Goal: Information Seeking & Learning: Learn about a topic

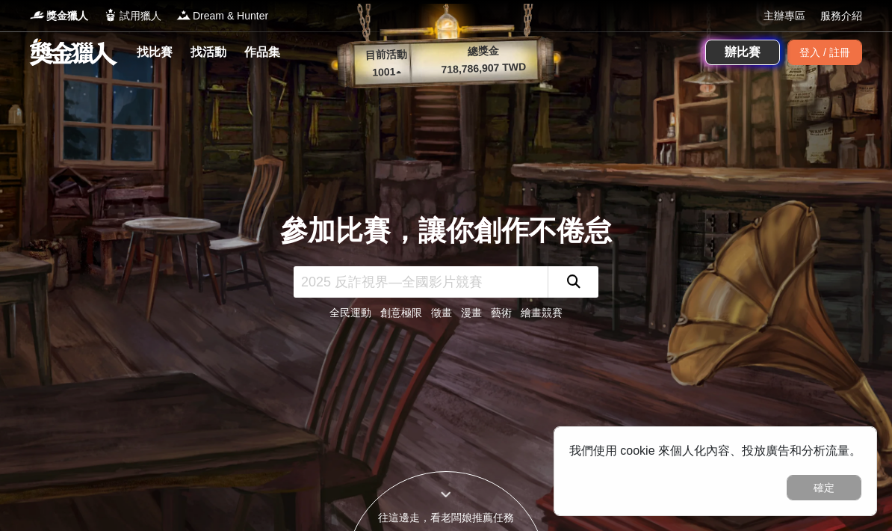
click at [137, 42] on link "找比賽" at bounding box center [155, 52] width 48 height 21
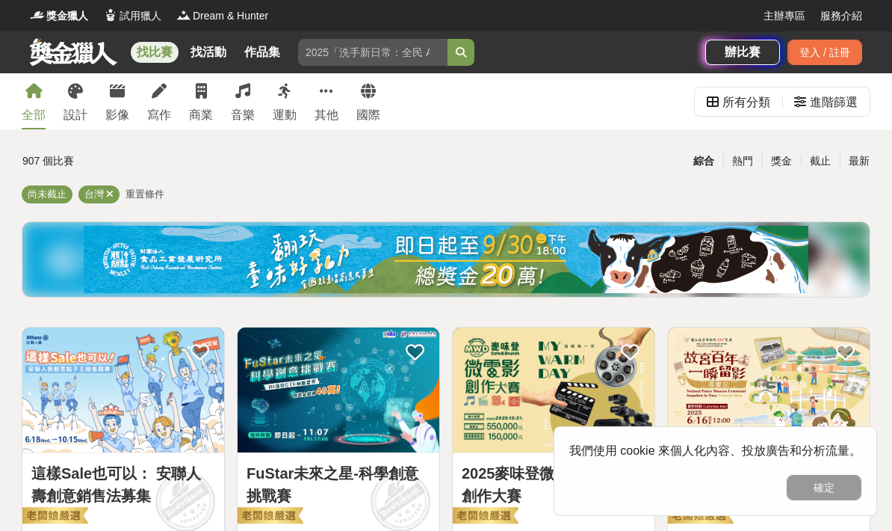
click at [814, 486] on button "確定" at bounding box center [824, 486] width 75 height 25
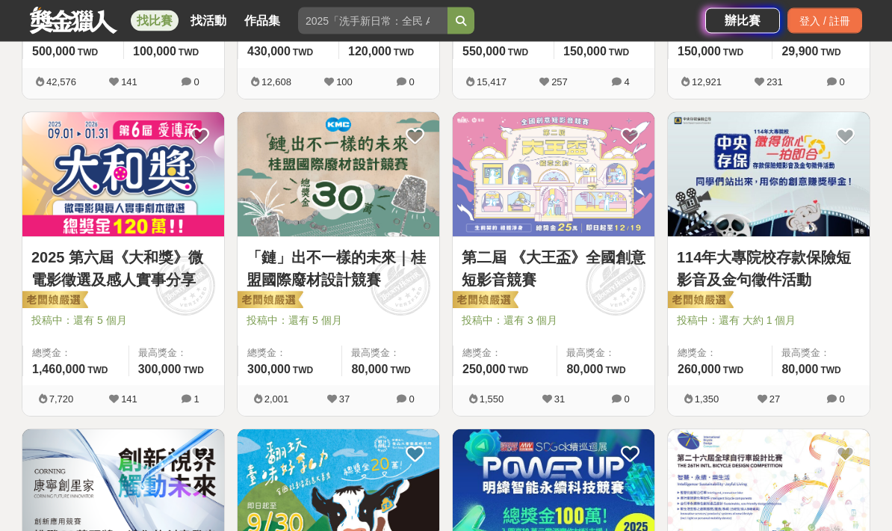
scroll to position [539, 0]
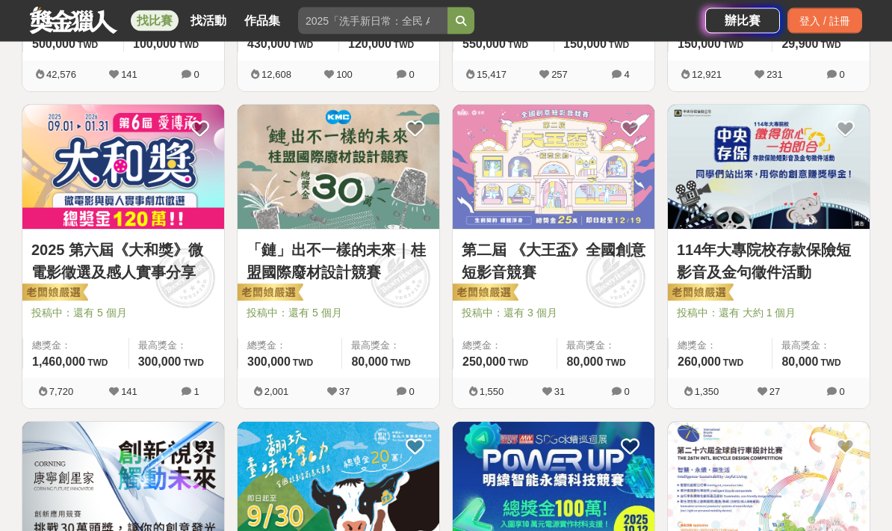
click at [333, 265] on link "「鏈」出不一樣的未來｜桂盟國際廢材設計競賽" at bounding box center [339, 261] width 184 height 45
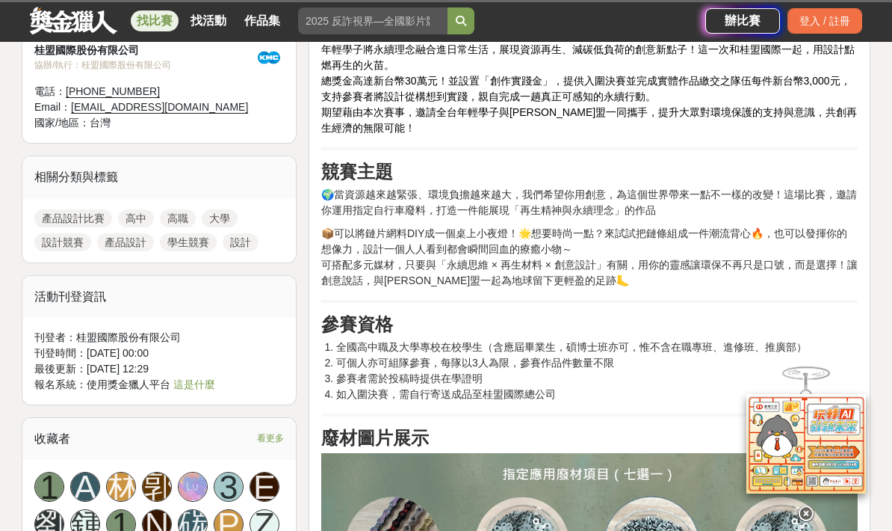
scroll to position [616, 0]
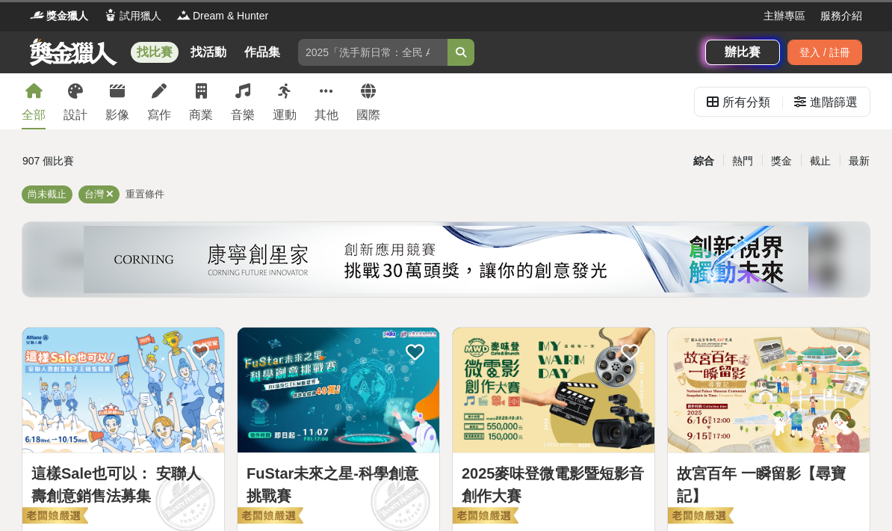
click at [820, 97] on div "進階篩選" at bounding box center [834, 102] width 48 height 30
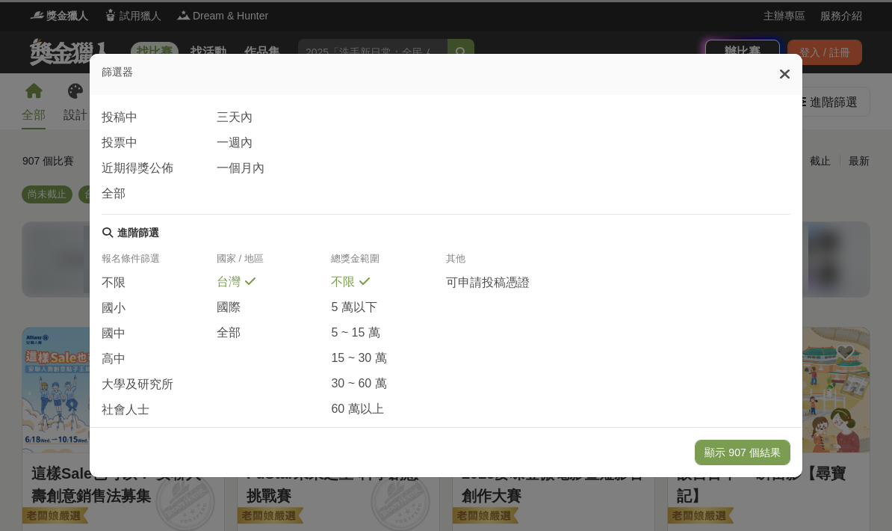
scroll to position [235, 0]
click at [114, 404] on span "社會人士" at bounding box center [126, 411] width 48 height 16
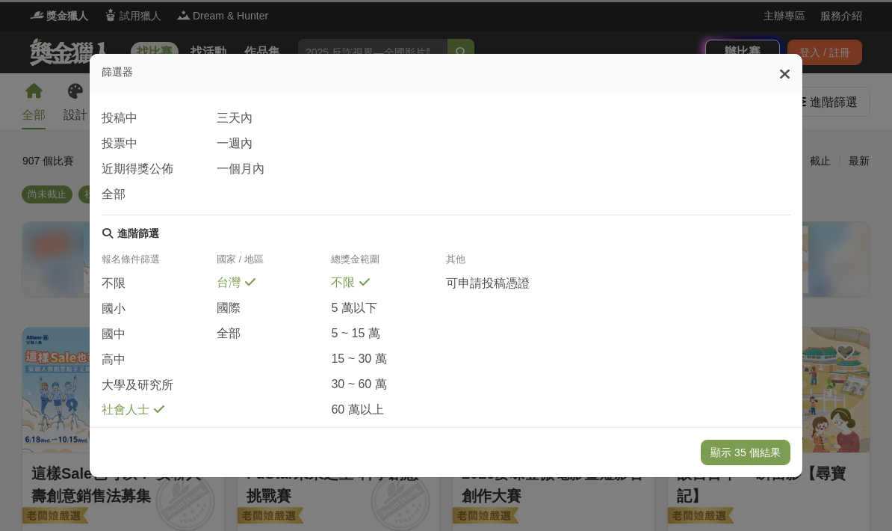
click at [769, 465] on button "顯示 35 個結果" at bounding box center [745, 451] width 89 height 25
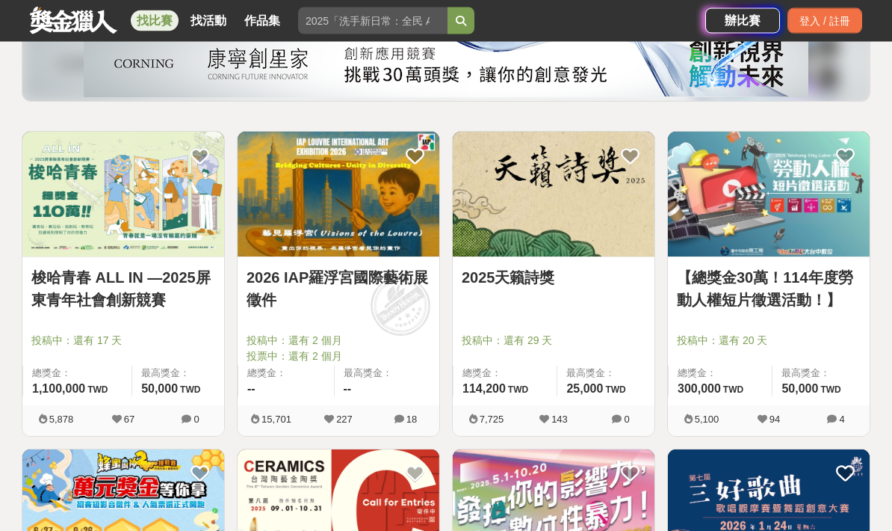
scroll to position [203, 0]
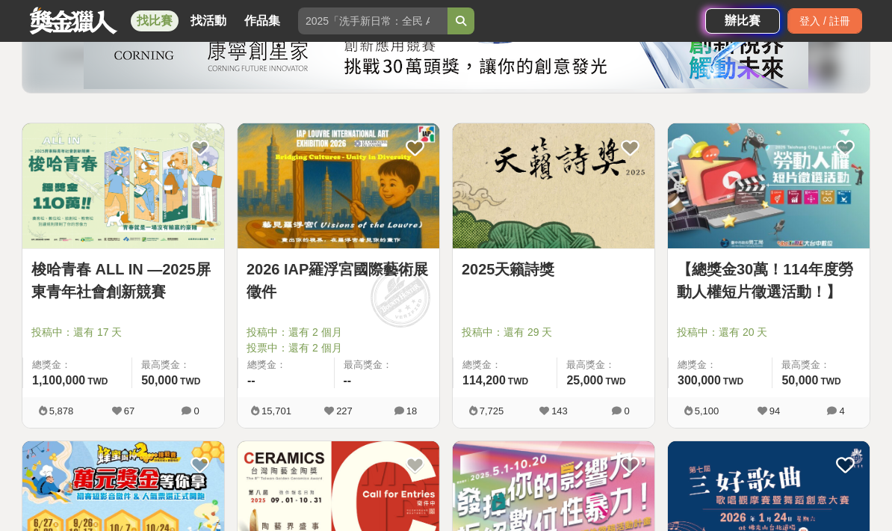
click at [69, 298] on link "梭哈青春 ALL IN —2025屏東青年社會創新競賽" at bounding box center [123, 280] width 184 height 45
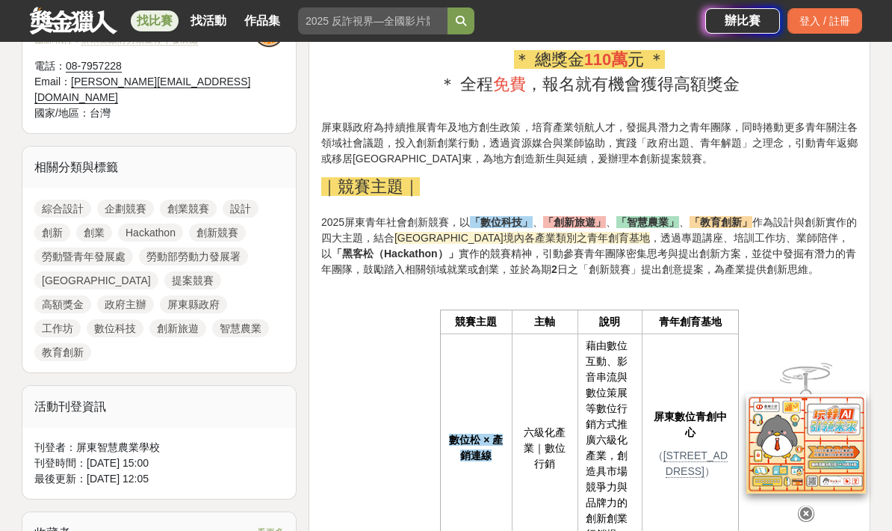
scroll to position [749, 0]
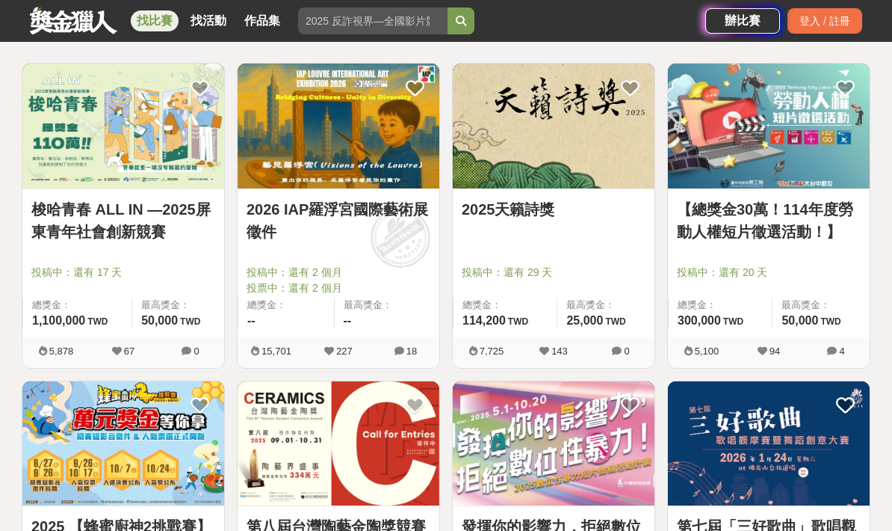
click at [293, 207] on link "2026 IAP羅浮宮國際藝術展徵件" at bounding box center [339, 220] width 184 height 45
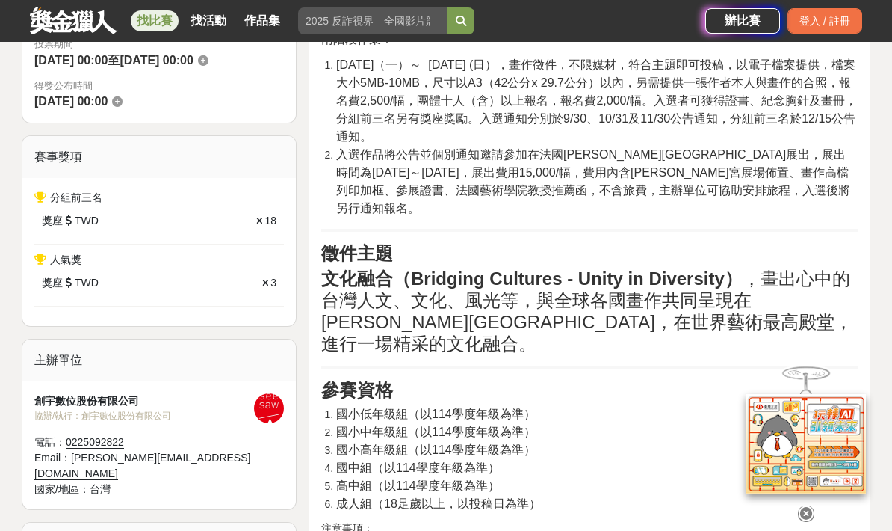
scroll to position [687, 0]
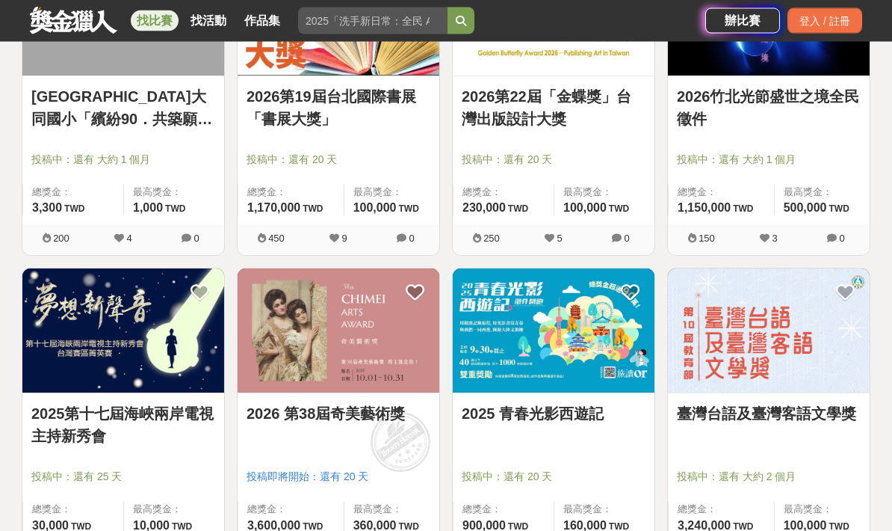
scroll to position [1329, 0]
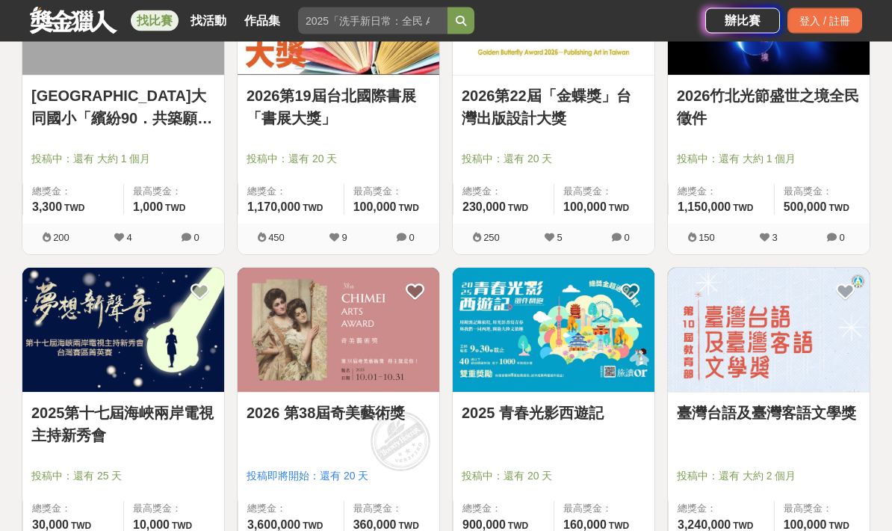
click at [359, 412] on link "2026 第38屆奇美藝術獎" at bounding box center [339, 413] width 184 height 22
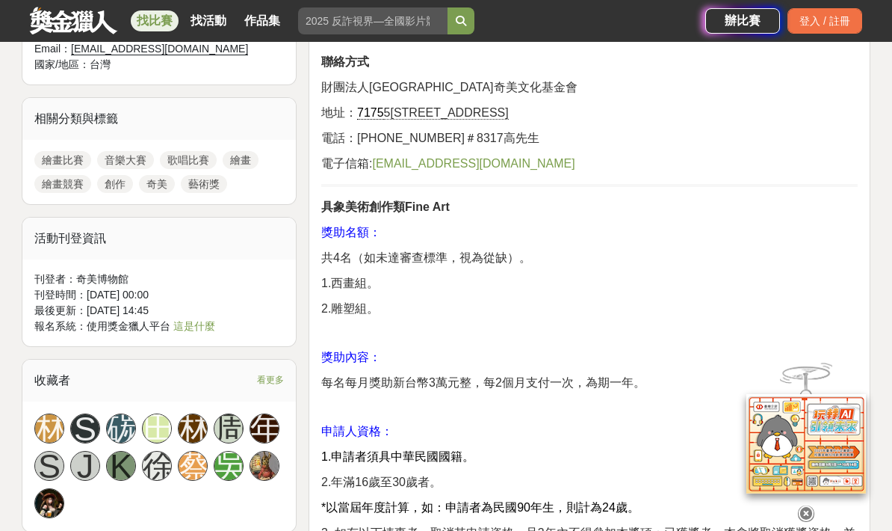
scroll to position [993, 0]
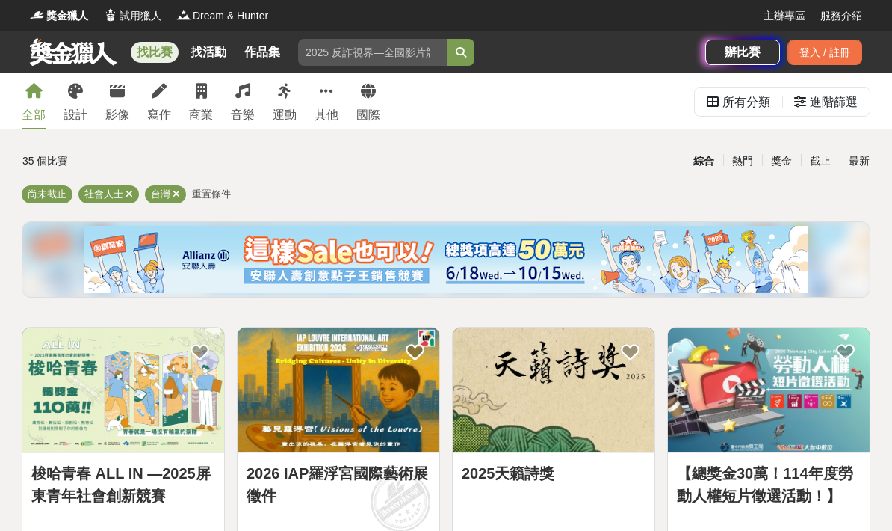
click at [143, 393] on img at bounding box center [123, 389] width 202 height 125
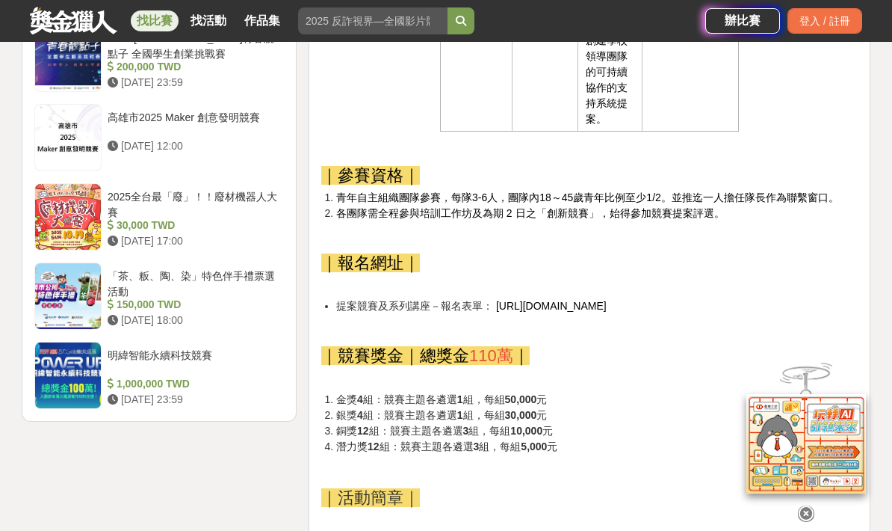
scroll to position [1941, 0]
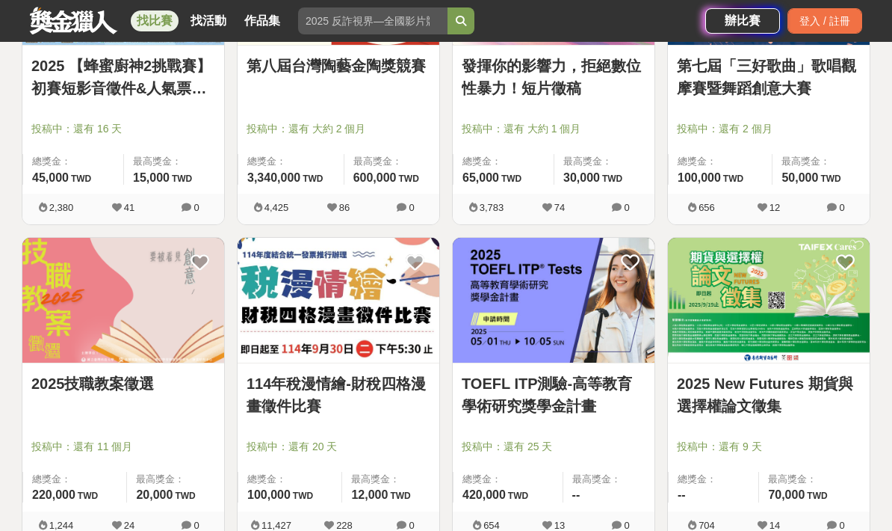
scroll to position [725, 0]
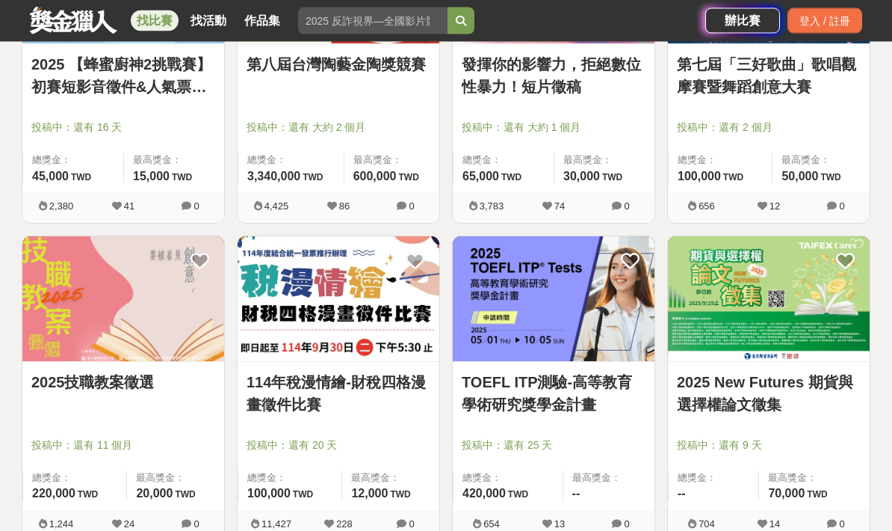
click at [570, 397] on link "TOEFL ITP測驗-高等教育學術研究獎學金計畫" at bounding box center [554, 393] width 184 height 45
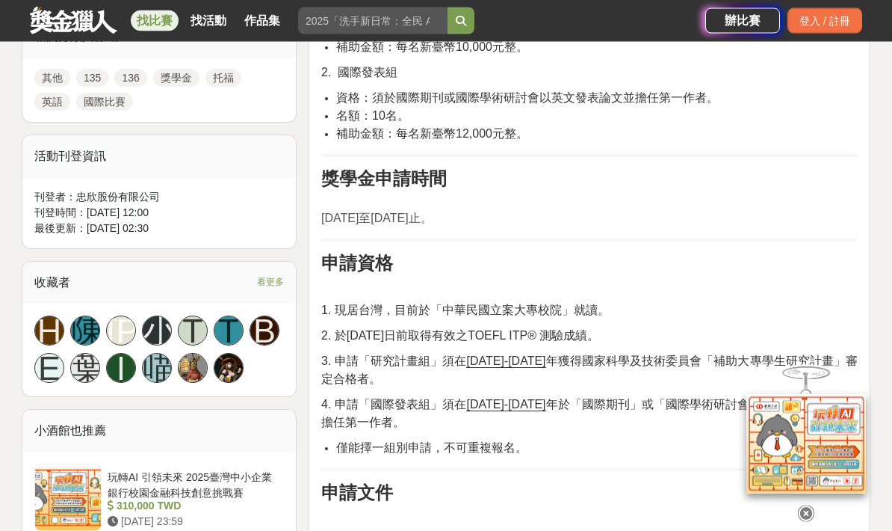
scroll to position [746, 0]
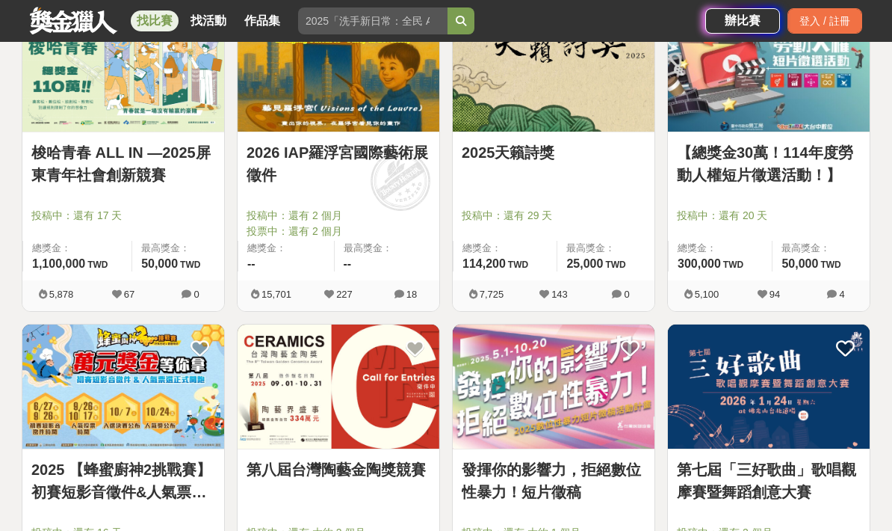
scroll to position [331, 0]
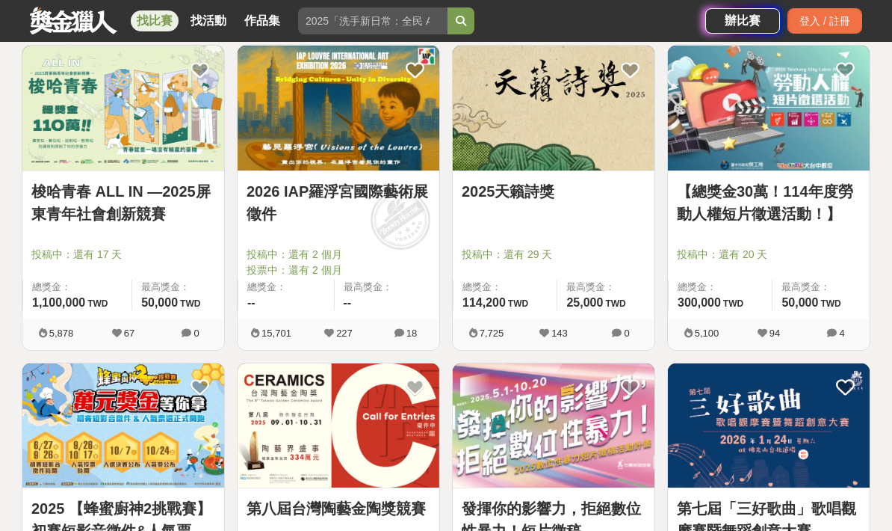
click at [538, 192] on link "2025天籟詩獎" at bounding box center [554, 191] width 184 height 22
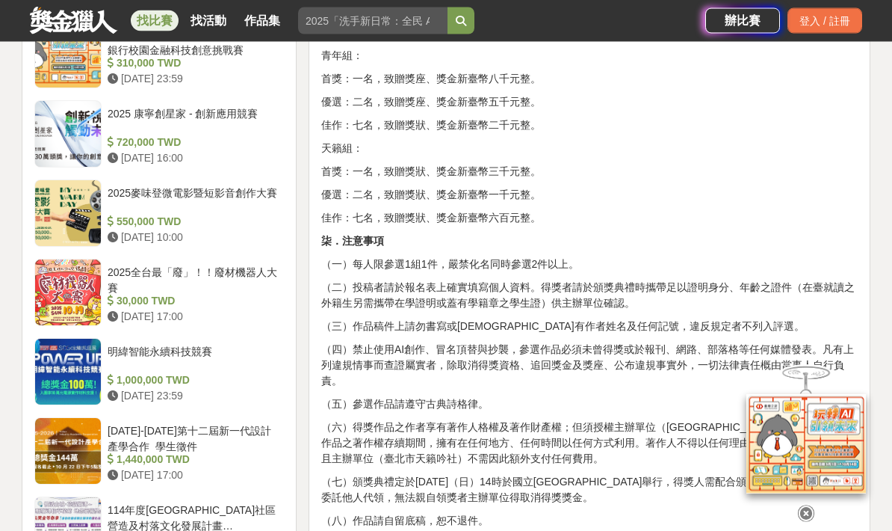
scroll to position [1369, 0]
